Goal: Task Accomplishment & Management: Manage account settings

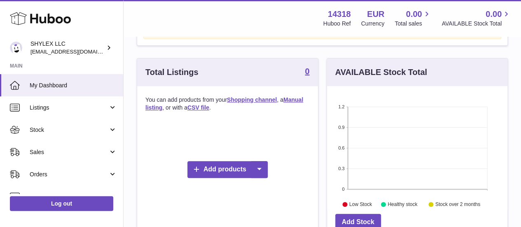
scroll to position [109, 0]
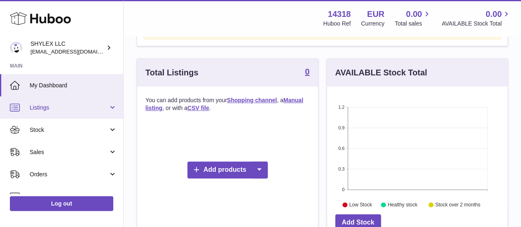
click at [92, 114] on link "Listings" at bounding box center [61, 107] width 123 height 22
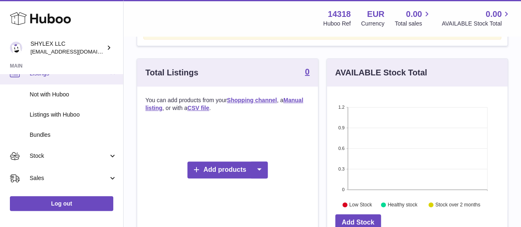
scroll to position [35, 0]
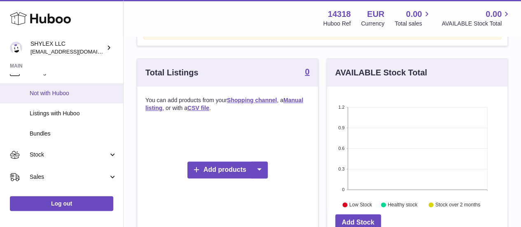
click at [75, 99] on link "Not with Huboo" at bounding box center [61, 93] width 123 height 20
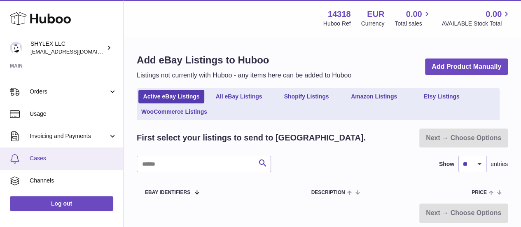
scroll to position [143, 0]
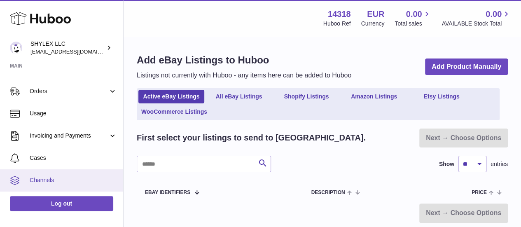
click at [51, 178] on span "Channels" at bounding box center [73, 180] width 87 height 8
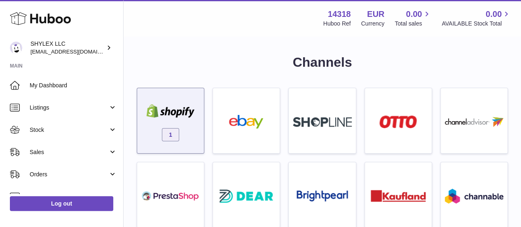
click at [174, 115] on img at bounding box center [170, 111] width 58 height 14
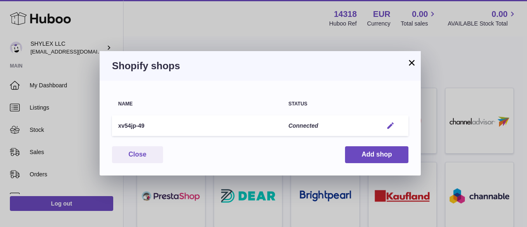
click at [393, 127] on em "button" at bounding box center [390, 125] width 9 height 9
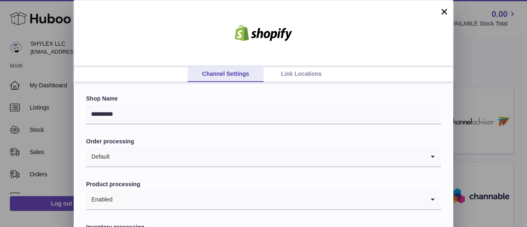
click at [291, 72] on link "Link Locations" at bounding box center [301, 74] width 76 height 16
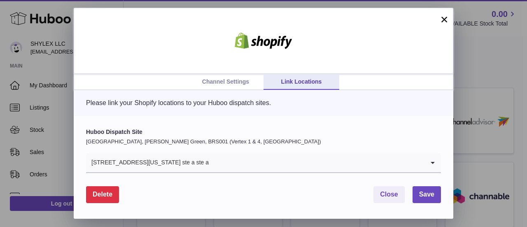
click at [447, 22] on button "×" at bounding box center [444, 19] width 10 height 10
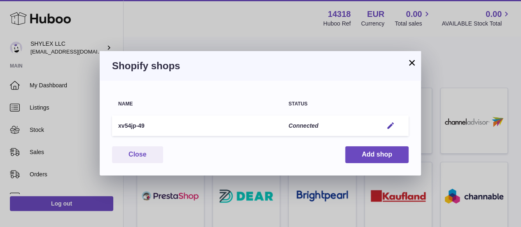
click at [416, 61] on button "×" at bounding box center [412, 63] width 10 height 10
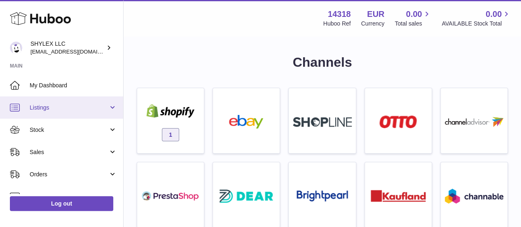
click at [107, 101] on link "Listings" at bounding box center [61, 107] width 123 height 22
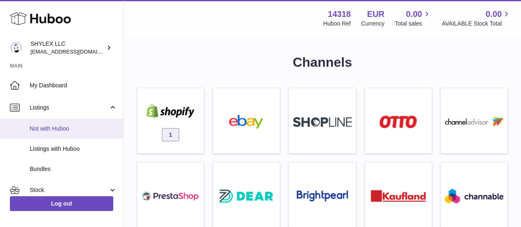
click at [79, 121] on link "Not with Huboo" at bounding box center [61, 129] width 123 height 20
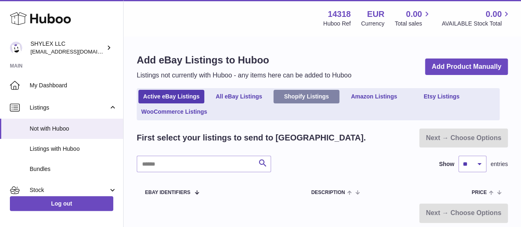
click at [303, 94] on link "Shopify Listings" at bounding box center [306, 97] width 66 height 14
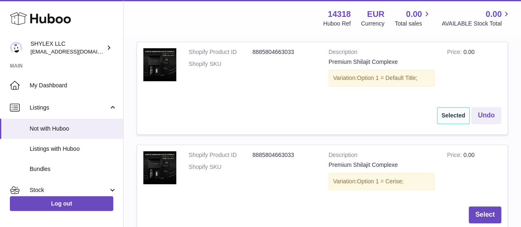
scroll to position [176, 0]
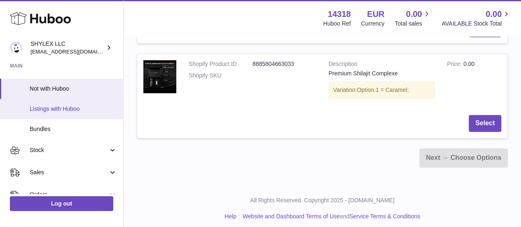
scroll to position [40, 0]
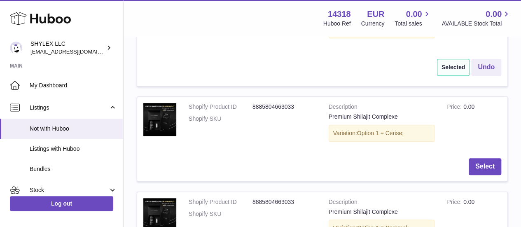
scroll to position [96, 0]
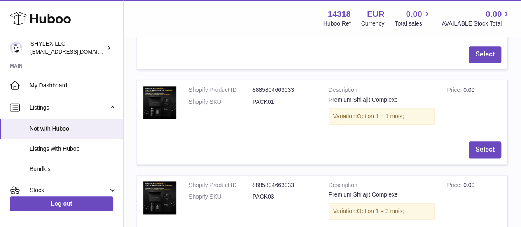
scroll to position [473, 0]
